Goal: Find specific fact: Find specific fact

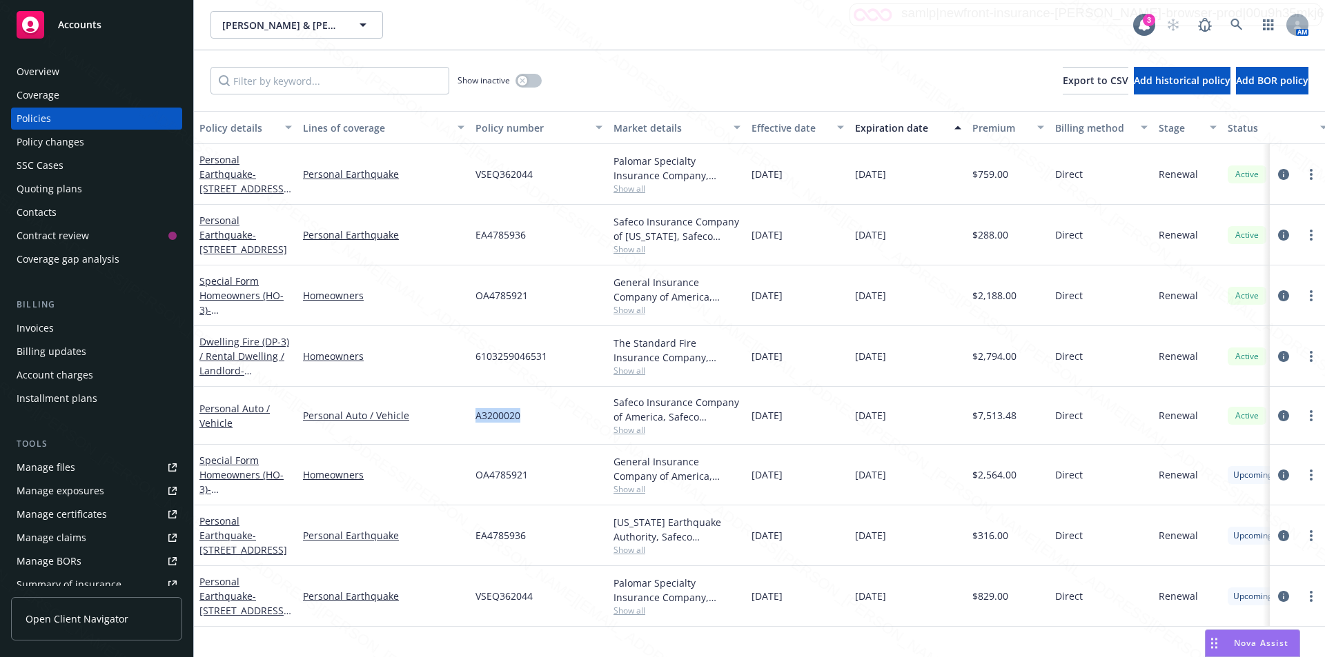
drag, startPoint x: 526, startPoint y: 421, endPoint x: 466, endPoint y: 412, distance: 60.0
click at [466, 412] on div "Personal Auto / Vehicle Personal Auto / Vehicle A3200020 Safeco Insurance Compa…" at bounding box center [860, 416] width 1332 height 58
copy div "A3200020"
click at [1282, 411] on icon "circleInformation" at bounding box center [1283, 416] width 11 height 11
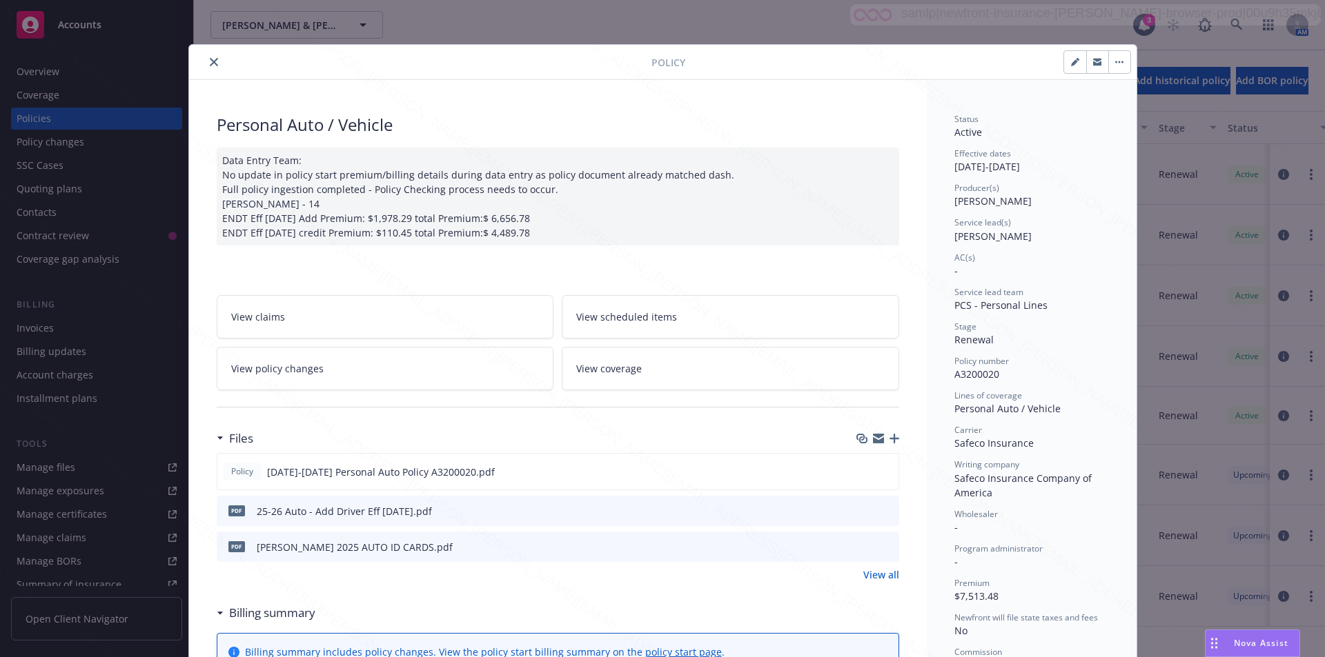
click at [210, 63] on icon "close" at bounding box center [214, 62] width 8 height 8
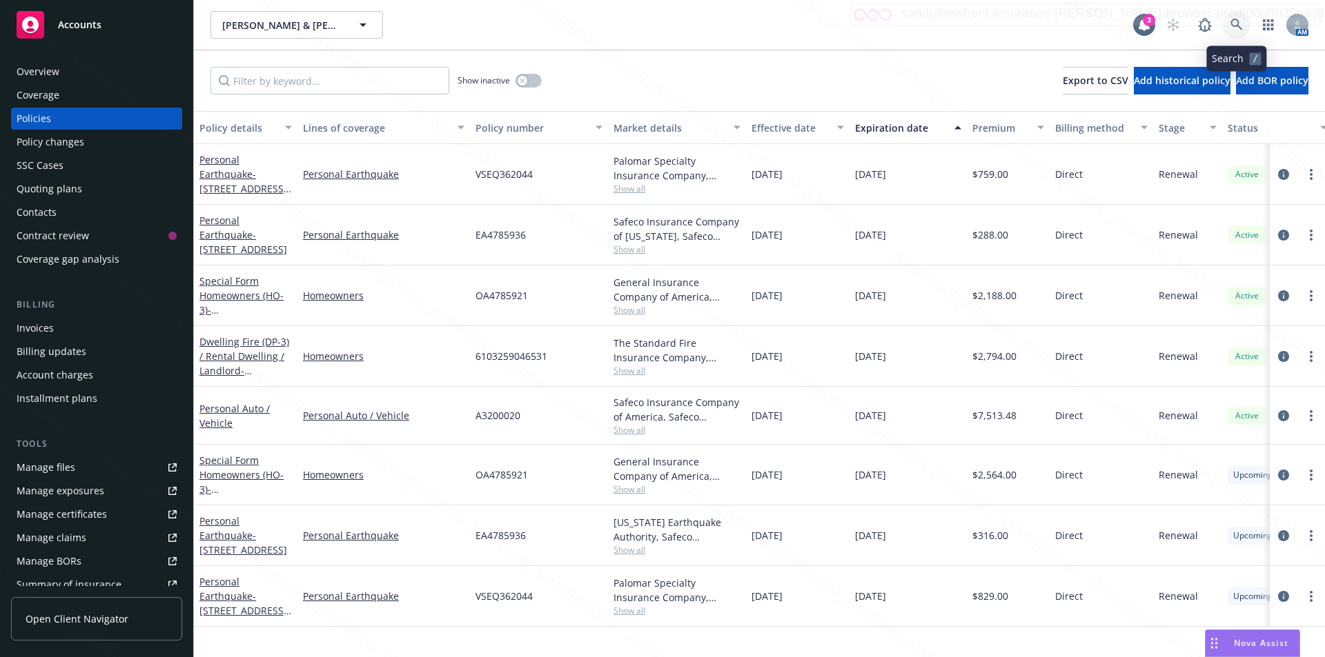
click at [1234, 28] on icon at bounding box center [1236, 25] width 12 height 12
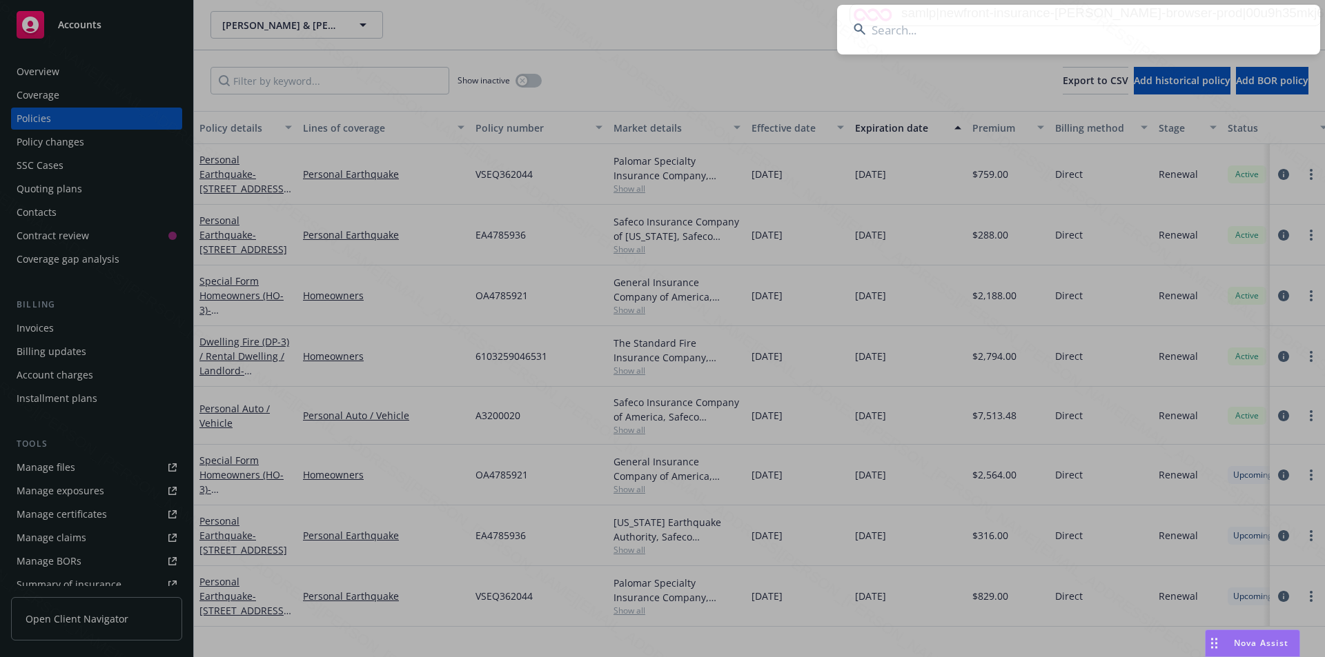
click at [960, 32] on input at bounding box center [1078, 30] width 483 height 50
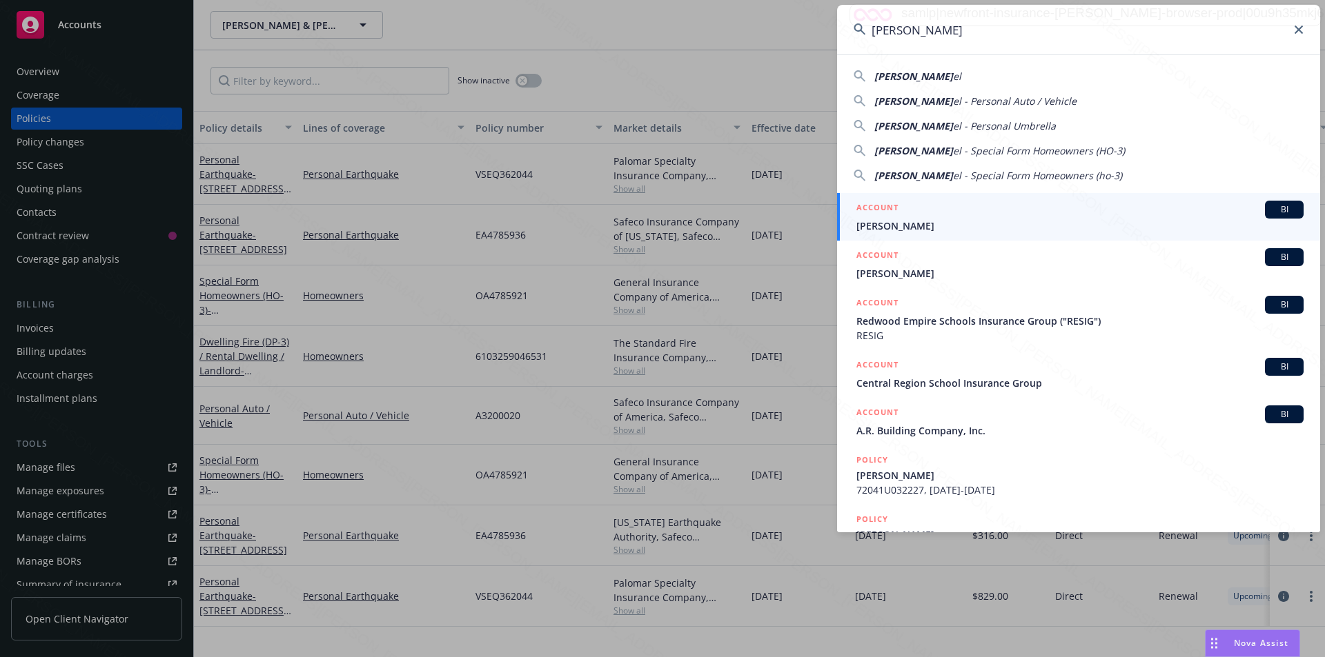
type input "[PERSON_NAME]"
click at [926, 218] on div "ACCOUNT BI" at bounding box center [1079, 210] width 447 height 18
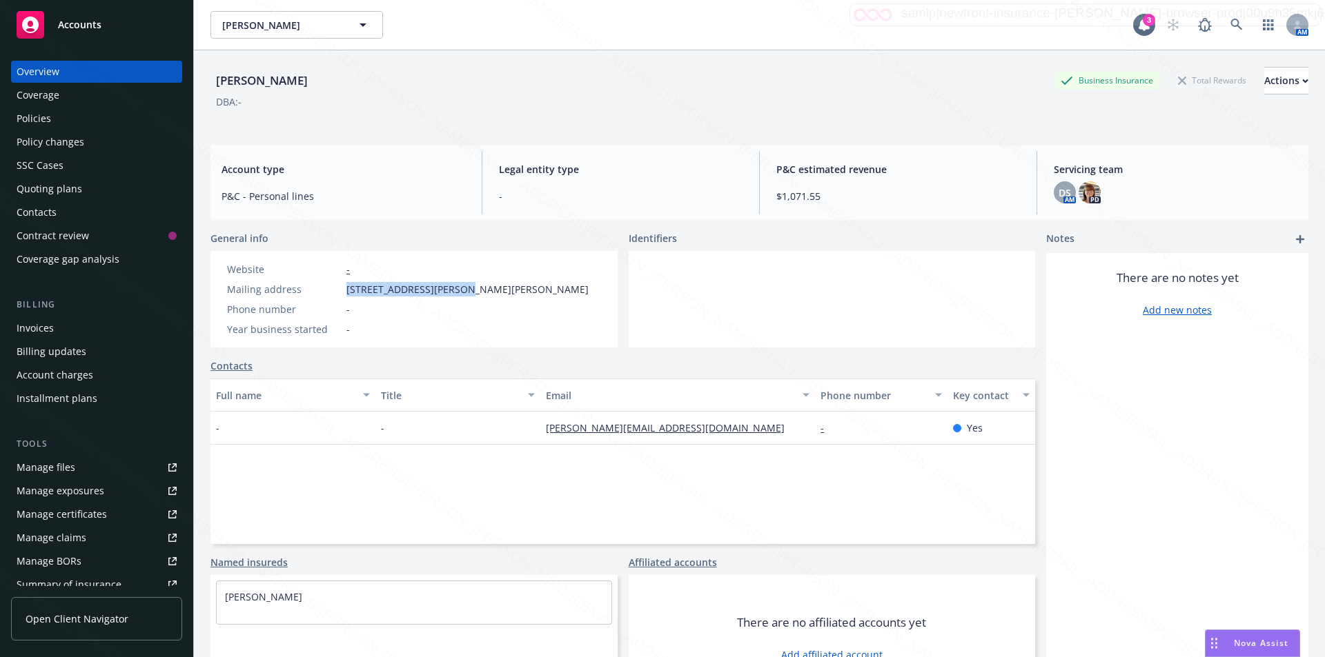
drag, startPoint x: 346, startPoint y: 294, endPoint x: 453, endPoint y: 286, distance: 107.2
click at [453, 286] on span "[STREET_ADDRESS][PERSON_NAME][PERSON_NAME]" at bounding box center [467, 289] width 242 height 14
copy span "[STREET_ADDRESS][PERSON_NAME]"
drag, startPoint x: 459, startPoint y: 292, endPoint x: 524, endPoint y: 286, distance: 64.4
click at [524, 286] on span "[STREET_ADDRESS][PERSON_NAME][PERSON_NAME]" at bounding box center [467, 289] width 242 height 14
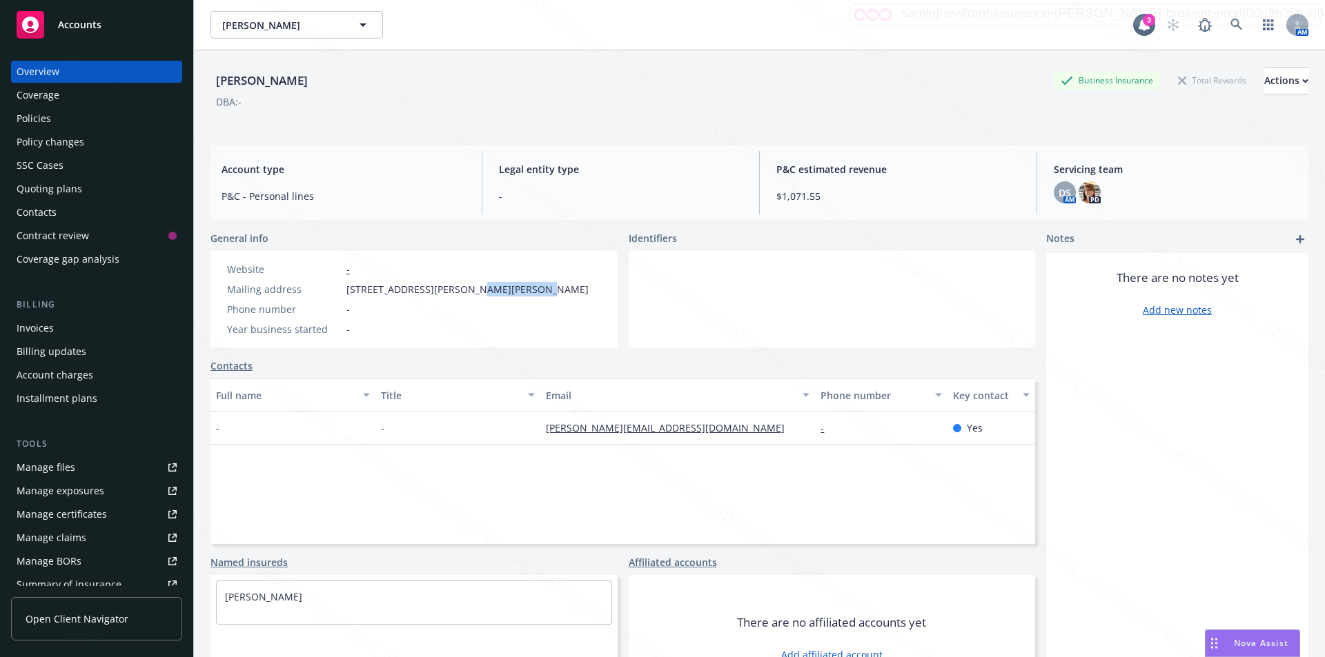
copy span "[PERSON_NAME][GEOGRAPHIC_DATA]"
drag, startPoint x: 346, startPoint y: 290, endPoint x: 455, endPoint y: 286, distance: 108.4
click at [455, 286] on span "[STREET_ADDRESS][PERSON_NAME][PERSON_NAME]" at bounding box center [467, 289] width 242 height 14
copy span "[STREET_ADDRESS][PERSON_NAME]"
click at [37, 115] on div "Policies" at bounding box center [34, 119] width 34 height 22
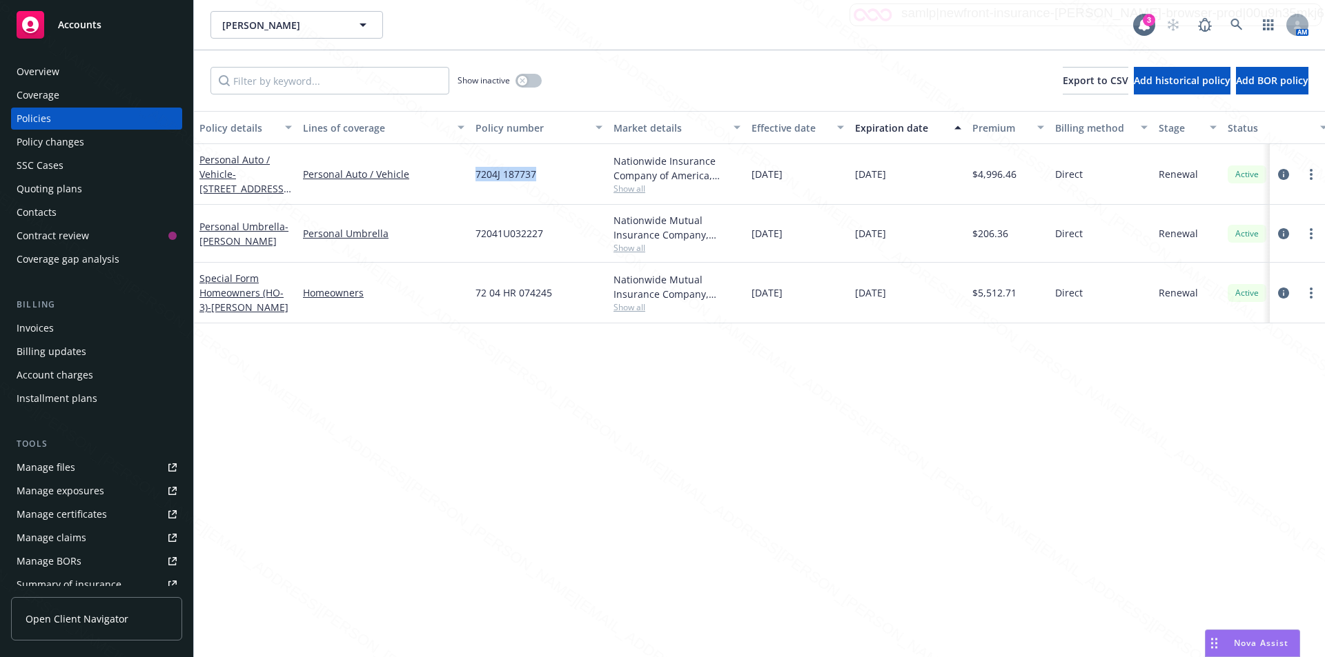
drag, startPoint x: 545, startPoint y: 181, endPoint x: 472, endPoint y: 179, distance: 73.2
click at [468, 178] on div "Personal Auto / Vehicle - [STREET_ADDRESS][PERSON_NAME] Personal Auto / Vehicle…" at bounding box center [860, 174] width 1332 height 61
copy div "7204J 187737"
